Goal: Feedback & Contribution: Submit feedback/report problem

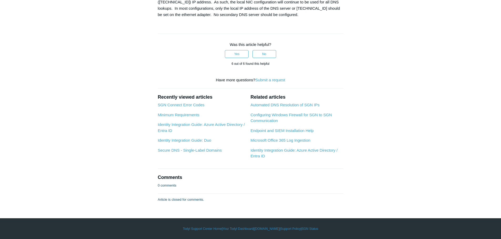
scroll to position [683, 0]
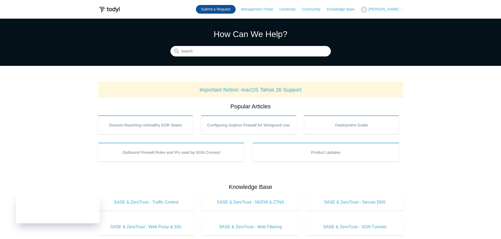
click at [227, 9] on link "Submit a Request" at bounding box center [216, 9] width 40 height 9
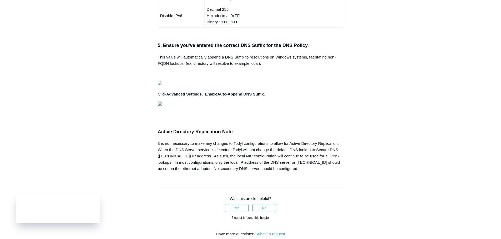
scroll to position [420, 0]
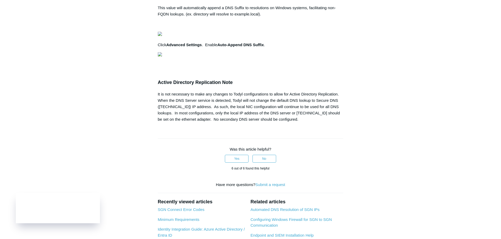
scroll to position [0, 146]
drag, startPoint x: 162, startPoint y: 135, endPoint x: 347, endPoint y: 162, distance: 187.5
copy pre "# Set the location to the registry Set-Location -Path "HKLM:\SYSTEM\CurrentCont…"
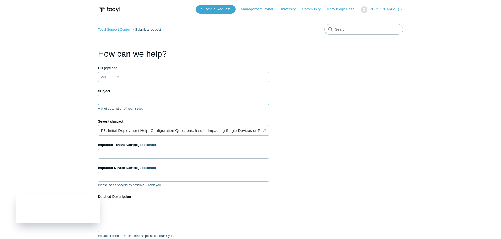
click at [118, 101] on input "Subject" at bounding box center [183, 100] width 171 height 10
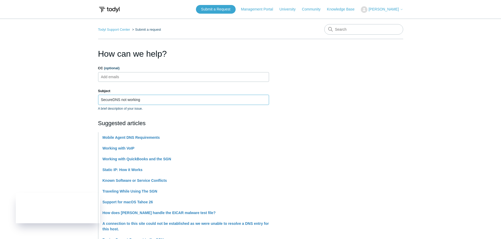
type input "SecureDNS not working"
click at [334, 127] on section "How can we help? CC (optional) Add emails Subject SecureDNS not working A brief…" at bounding box center [250, 235] width 305 height 375
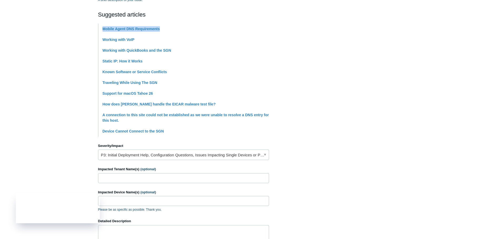
scroll to position [158, 0]
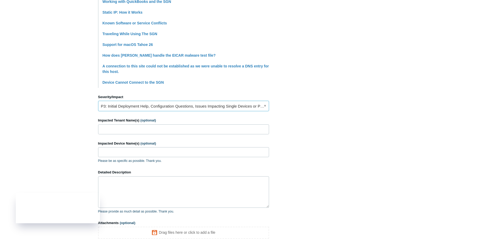
click at [138, 106] on link "P3: Initial Deployment Help, Configuration Questions, Issues Impacting Single D…" at bounding box center [183, 106] width 171 height 11
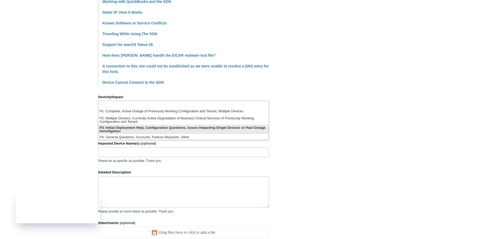
click at [137, 127] on li "P3: Initial Deployment Help, Configuration Questions, Issues Impacting Single D…" at bounding box center [183, 129] width 170 height 9
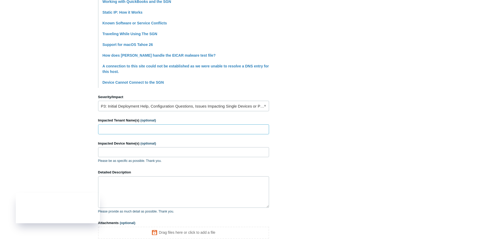
click at [128, 129] on input "Impacted Tenant Name(s) (optional)" at bounding box center [183, 130] width 171 height 10
type input "Alliance Title"
type input "D"
type textarea "I"
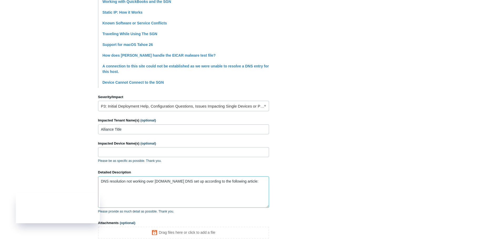
paste textarea "https://support.todyl.com/hc/en-us/articles/4403828834963-Secure-DNS-with-Local…"
type textarea "DNS resolution not working over SGN.Secure DNS set up according to the followin…"
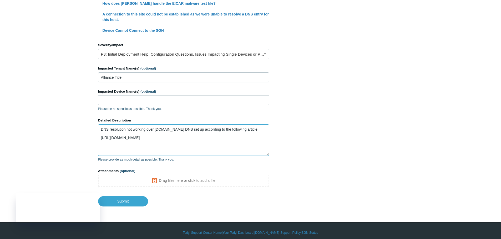
scroll to position [214, 0]
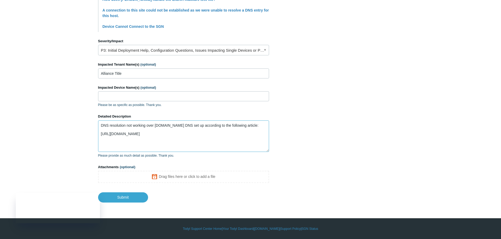
drag, startPoint x: 126, startPoint y: 141, endPoint x: 97, endPoint y: 124, distance: 33.2
click at [97, 124] on main "Todyl Support Center Submit a request How can we help? CC (optional) Add emails…" at bounding box center [250, 4] width 501 height 398
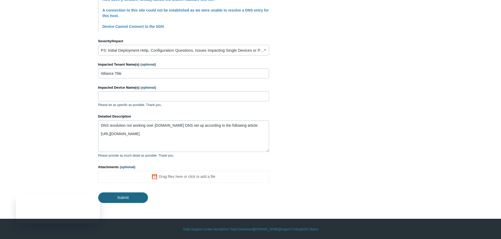
click at [136, 197] on input "Submit" at bounding box center [123, 198] width 50 height 11
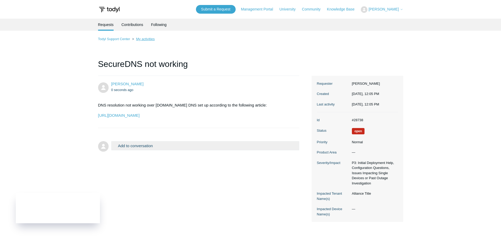
click at [140, 40] on link "My activities" at bounding box center [145, 39] width 19 height 4
